Goal: Task Accomplishment & Management: Complete application form

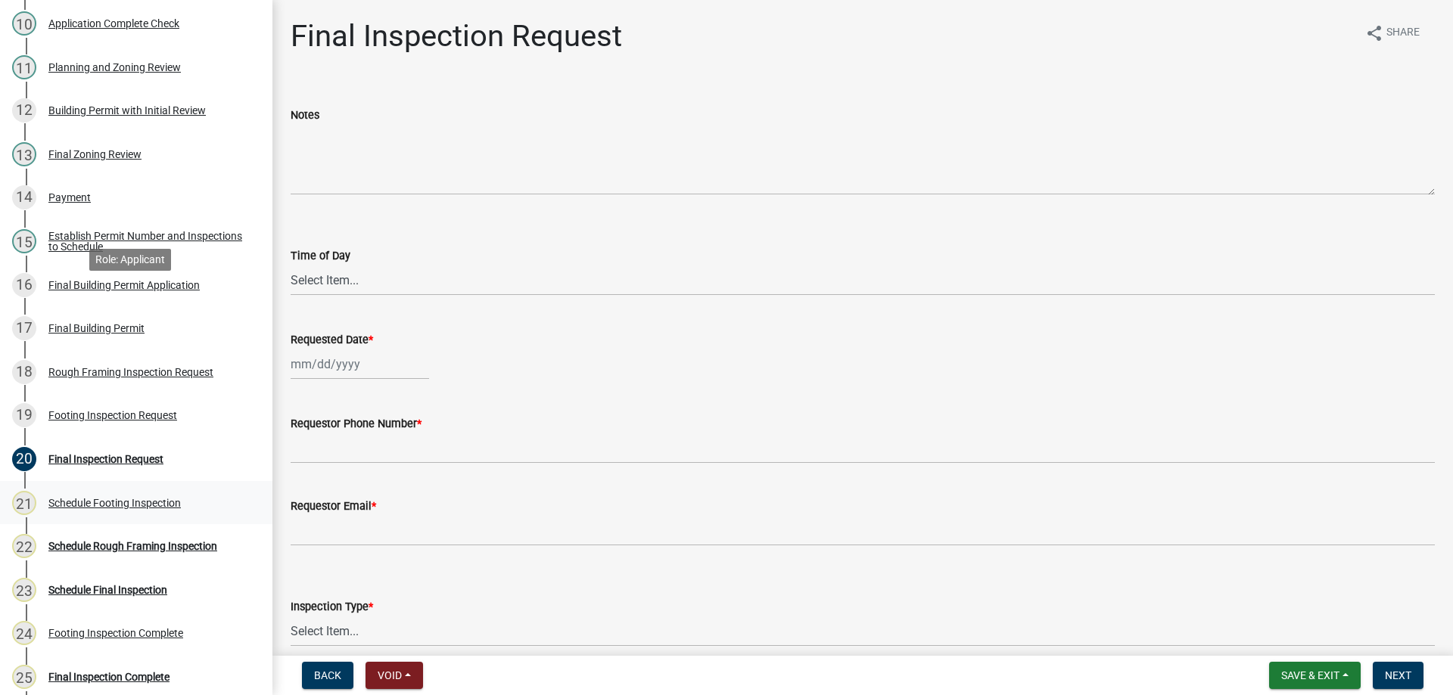
scroll to position [605, 0]
click at [121, 539] on div "Schedule Rough Framing Inspection" at bounding box center [132, 544] width 169 height 11
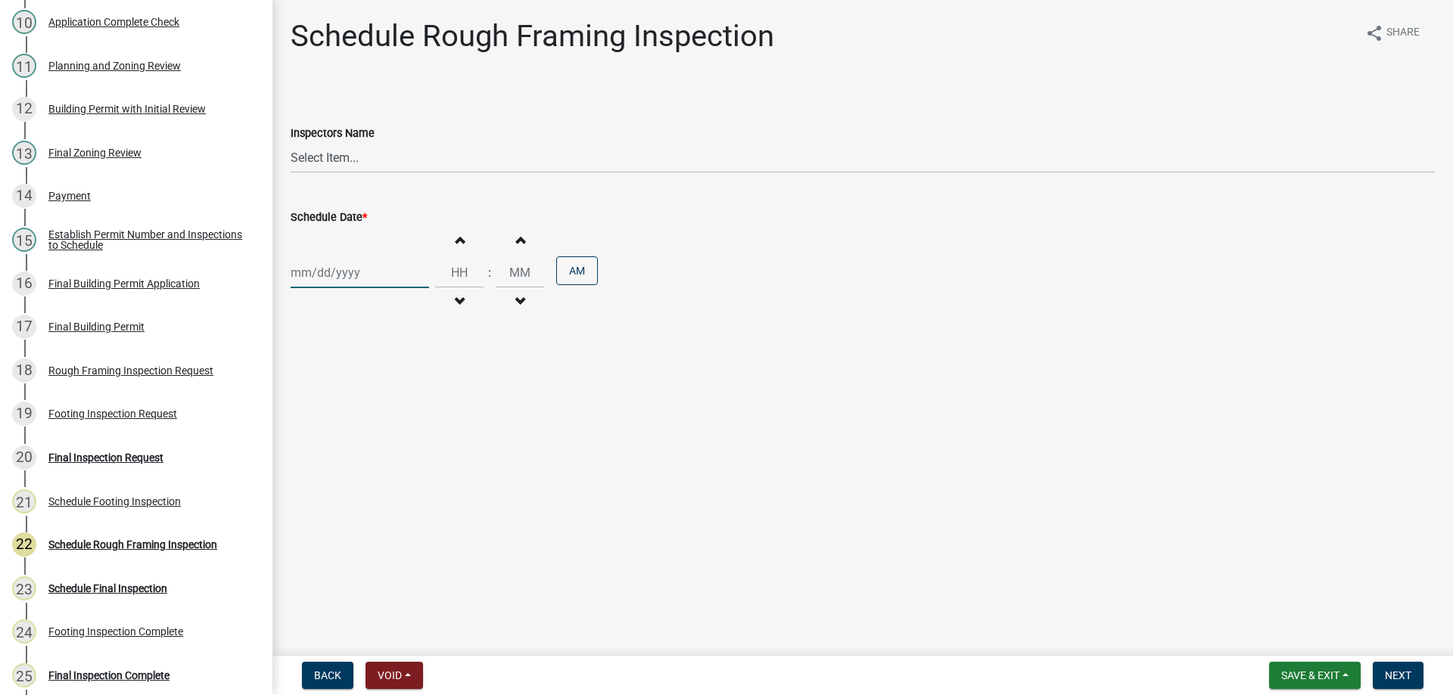
click at [353, 275] on div at bounding box center [360, 272] width 138 height 31
select select "9"
select select "2025"
click at [356, 377] on div "10" at bounding box center [354, 377] width 24 height 24
type input "[DATE]"
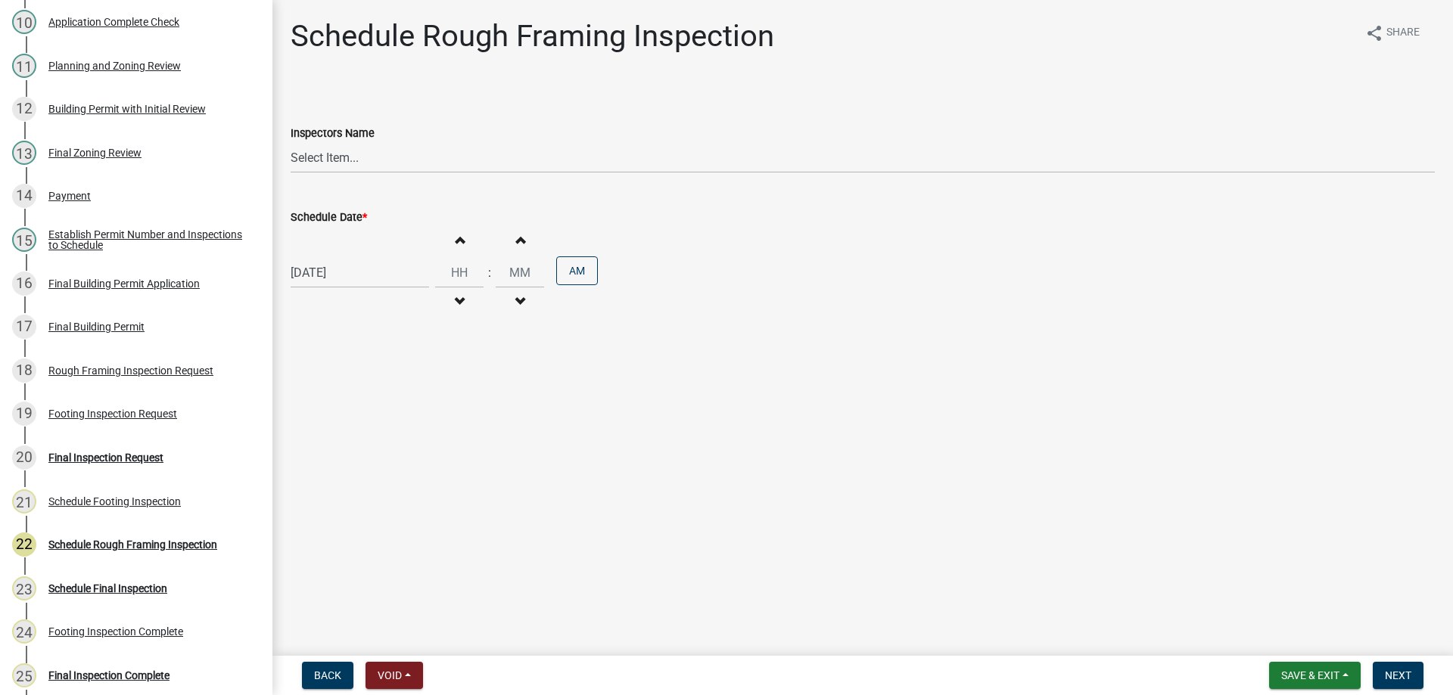
click at [461, 237] on button "Increment hours" at bounding box center [459, 239] width 32 height 27
type input "01"
type input "00"
click at [461, 237] on button "Increment hours" at bounding box center [459, 239] width 32 height 27
type input "02"
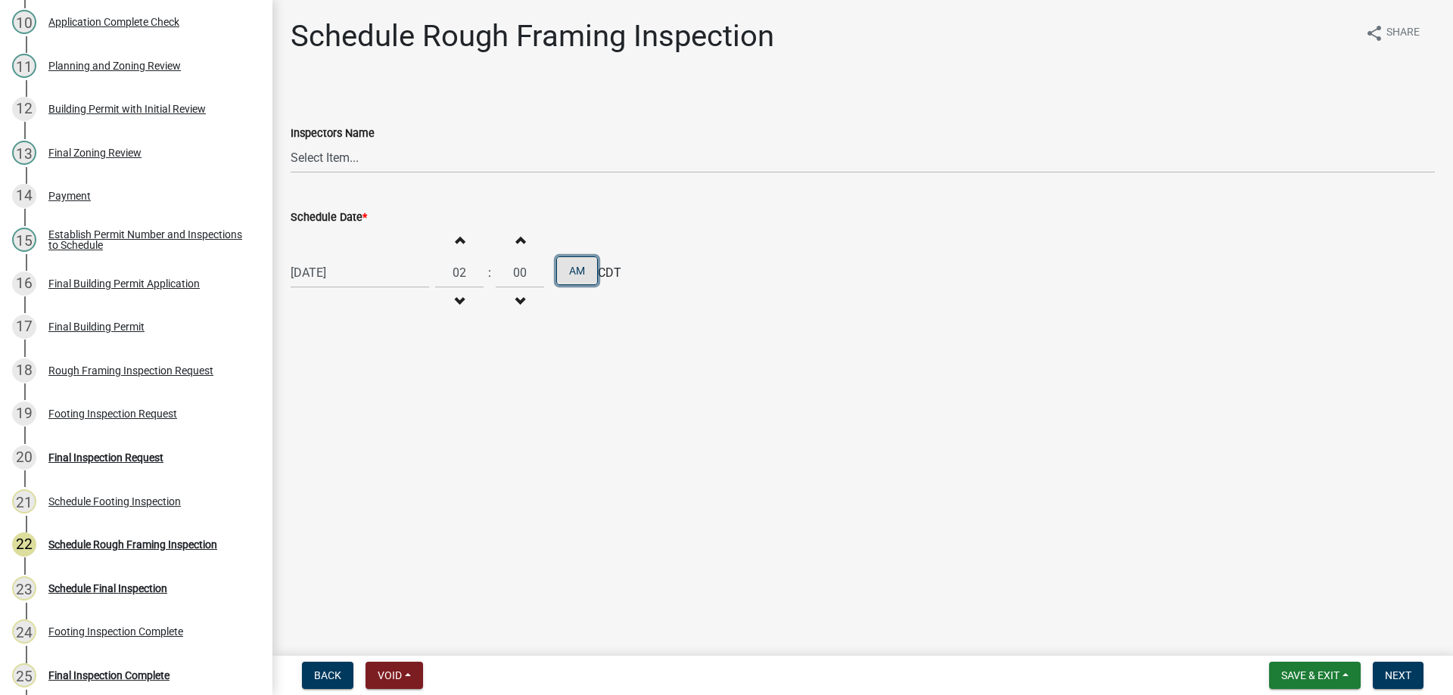
drag, startPoint x: 569, startPoint y: 267, endPoint x: 592, endPoint y: 278, distance: 25.7
click at [570, 267] on button "AM" at bounding box center [577, 270] width 42 height 29
click at [380, 127] on div "Inspectors Name" at bounding box center [863, 133] width 1144 height 18
click at [382, 148] on select "Select Item... [PERSON_NAME] (Hunter) bjennings ([PERSON_NAME])" at bounding box center [863, 157] width 1144 height 31
select select "26e13f8e-f9db-4cb9-9b4f-69ba299699e3"
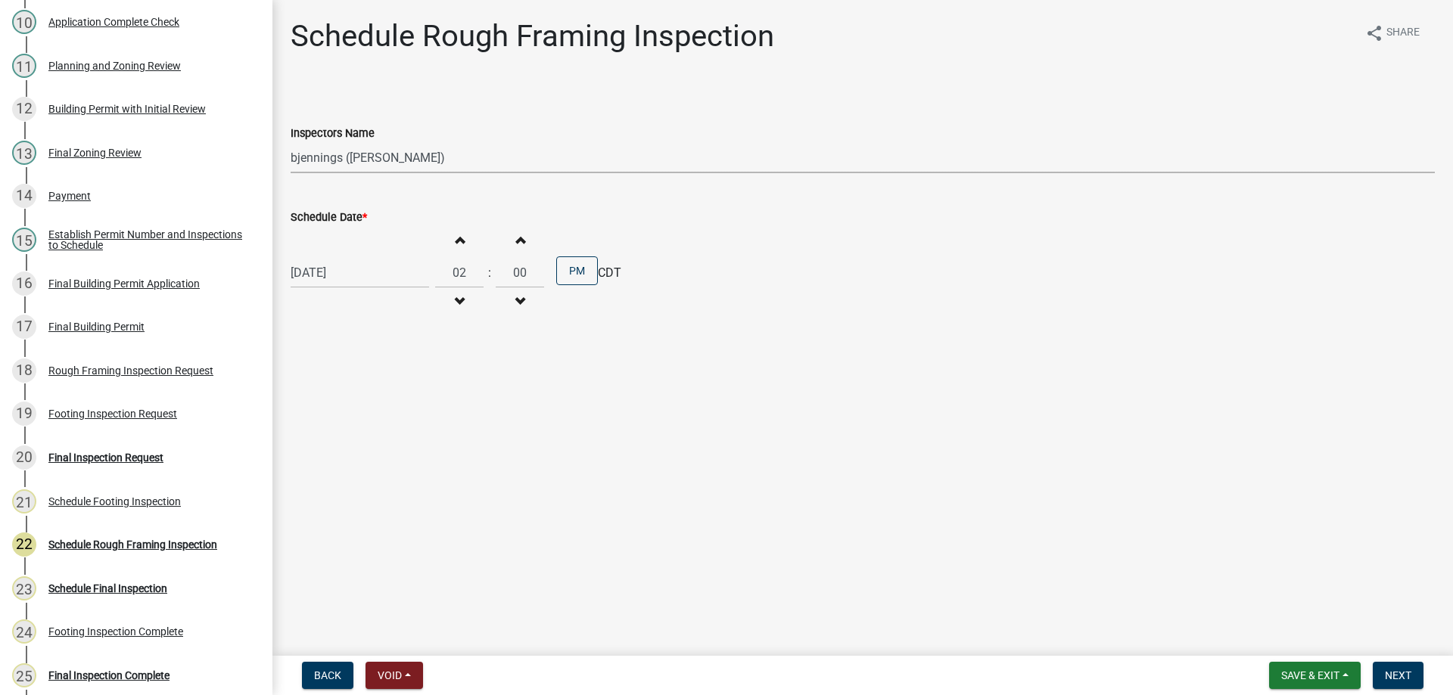
click at [291, 142] on select "Select Item... [PERSON_NAME] (Hunter) bjennings ([PERSON_NAME])" at bounding box center [863, 157] width 1144 height 31
click at [1403, 668] on button "Next" at bounding box center [1397, 675] width 51 height 27
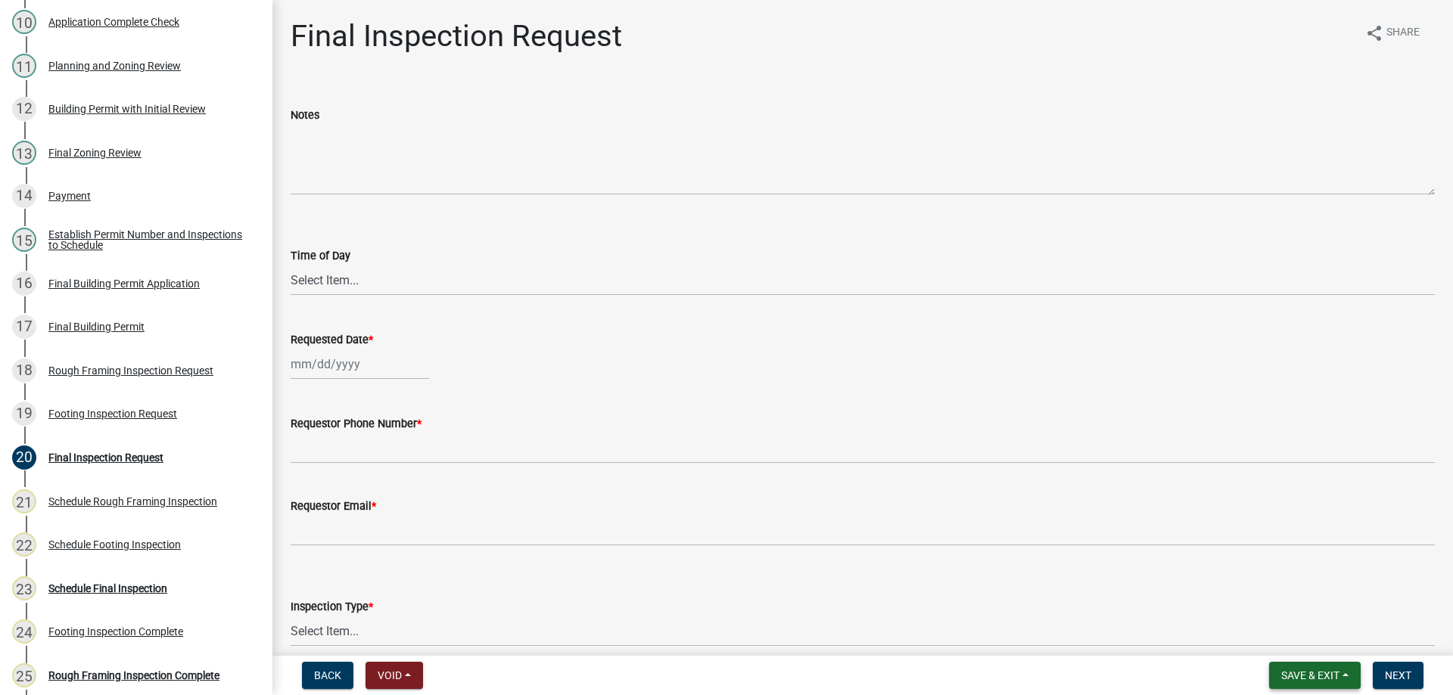
click at [1294, 667] on button "Save & Exit" at bounding box center [1315, 675] width 92 height 27
click at [1310, 635] on button "Save & Exit" at bounding box center [1299, 636] width 121 height 36
